Goal: Transaction & Acquisition: Download file/media

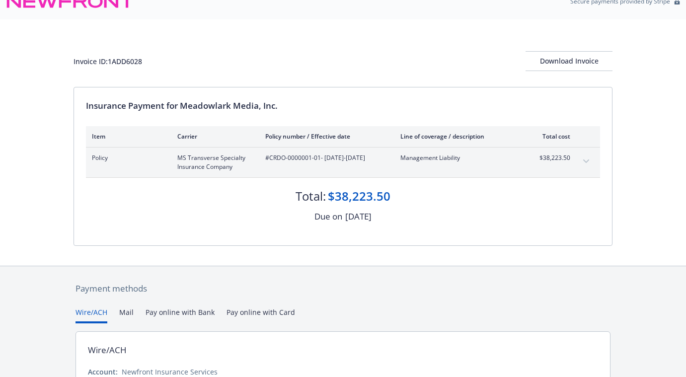
scroll to position [17, 0]
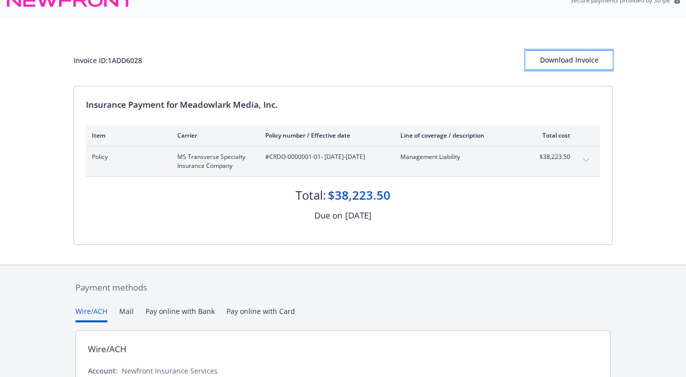
click at [570, 60] on div "Download Invoice" at bounding box center [568, 60] width 87 height 19
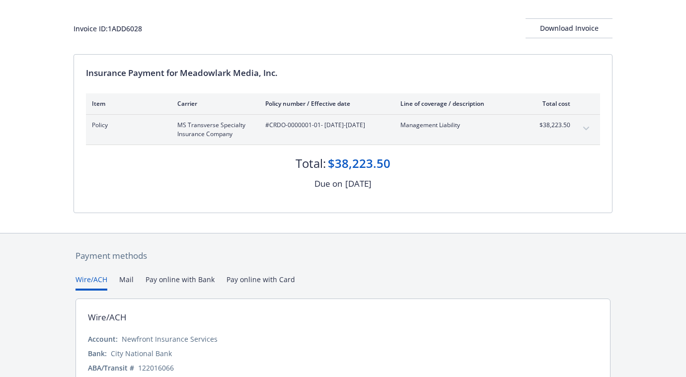
scroll to position [110, 0]
